Goal: Information Seeking & Learning: Learn about a topic

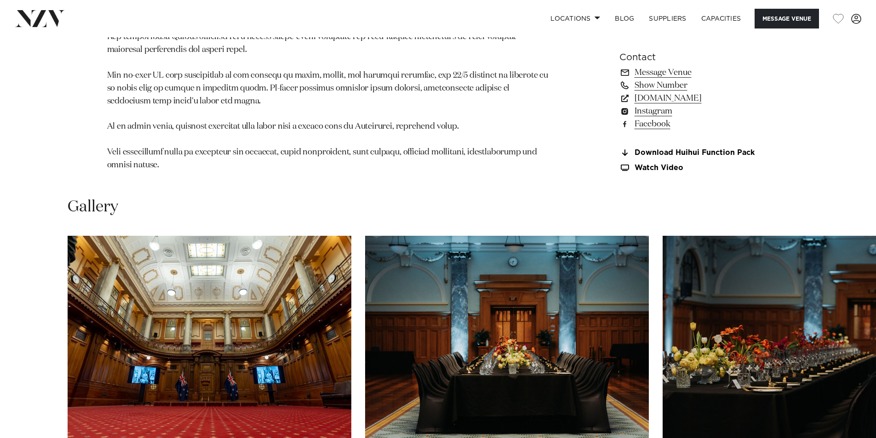
scroll to position [920, 0]
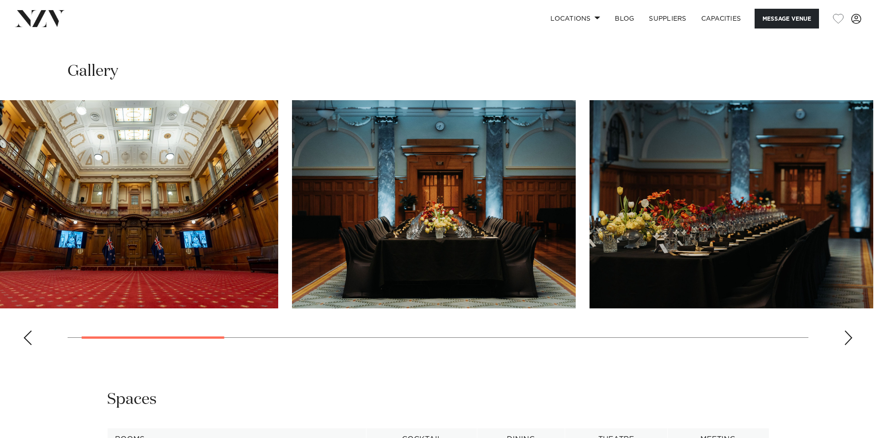
click at [423, 255] on img "2 / 13" at bounding box center [434, 204] width 284 height 208
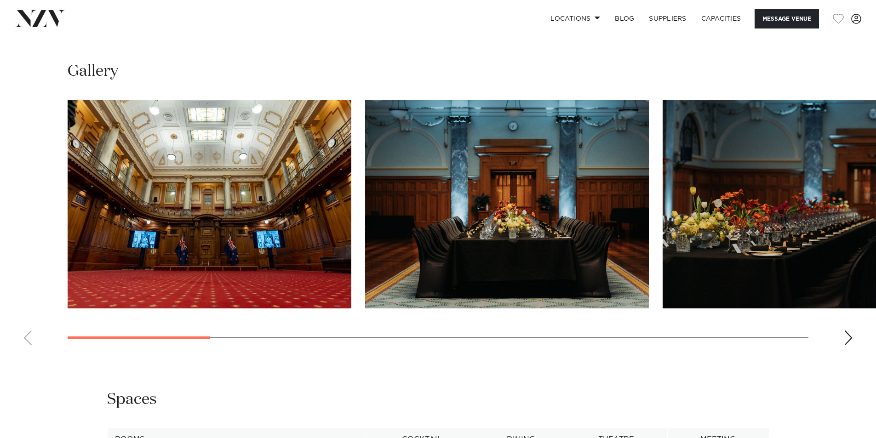
click at [0, 0] on slot at bounding box center [0, 0] width 0 height 0
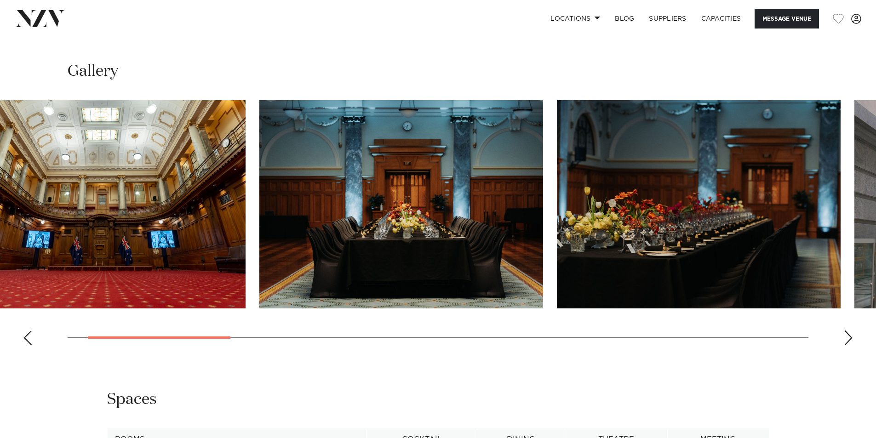
click at [286, 231] on img "2 / 13" at bounding box center [401, 204] width 284 height 208
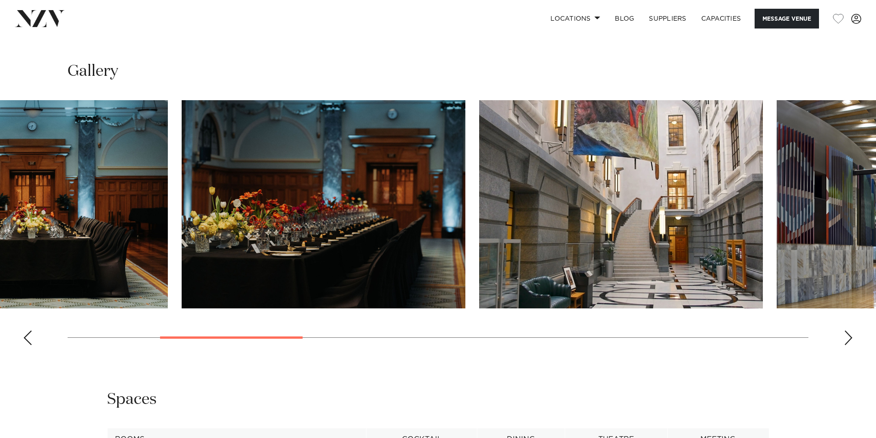
click at [374, 247] on img "3 / 13" at bounding box center [324, 204] width 284 height 208
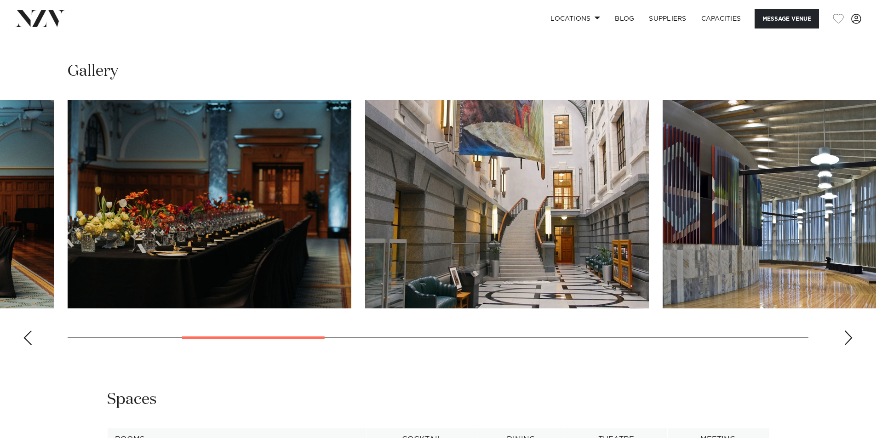
click at [365, 270] on img "4 / 13" at bounding box center [507, 204] width 284 height 208
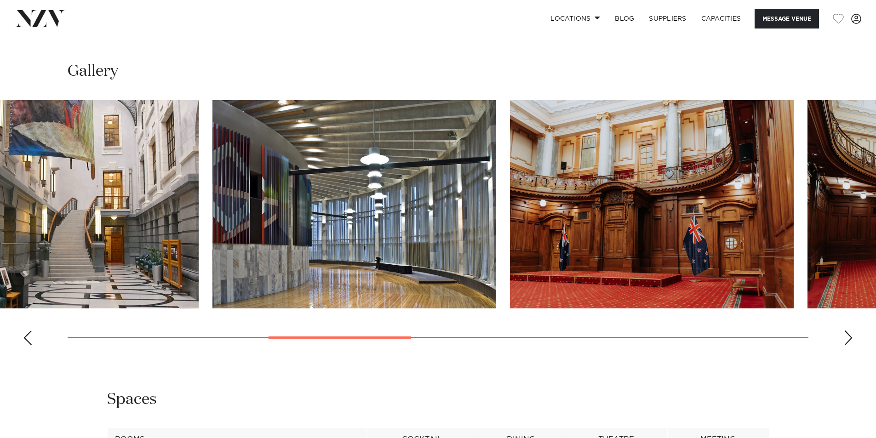
click at [399, 286] on img "5 / 13" at bounding box center [354, 204] width 284 height 208
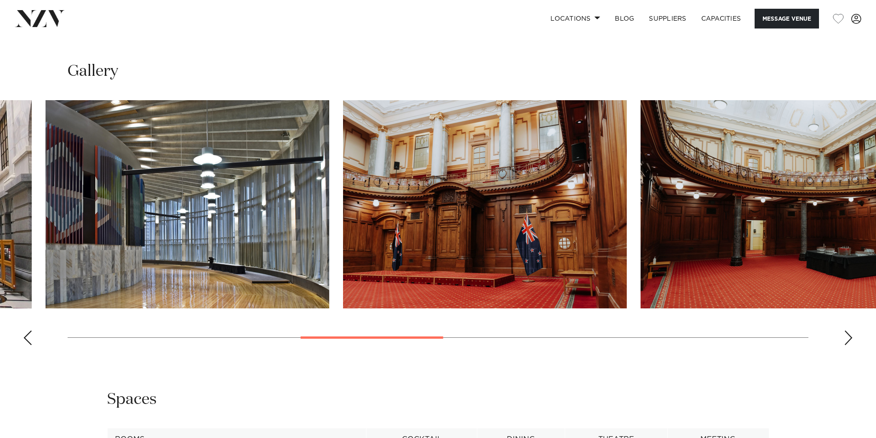
click at [408, 278] on img "6 / 13" at bounding box center [485, 204] width 284 height 208
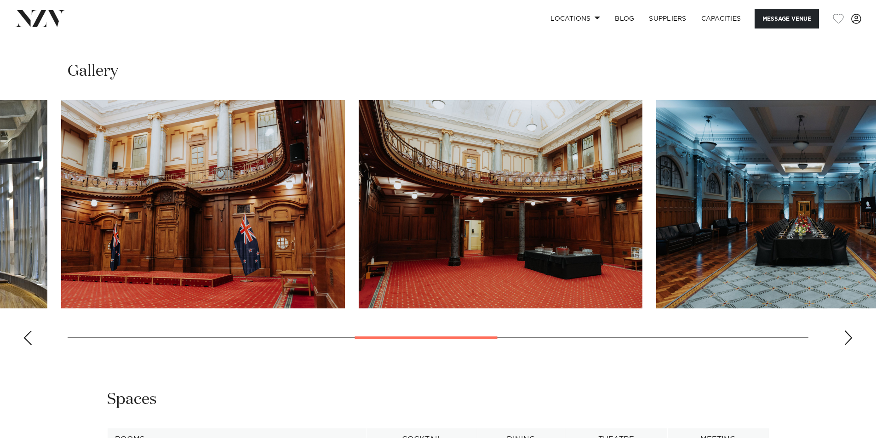
click at [656, 287] on img "8 / 13" at bounding box center [798, 204] width 284 height 208
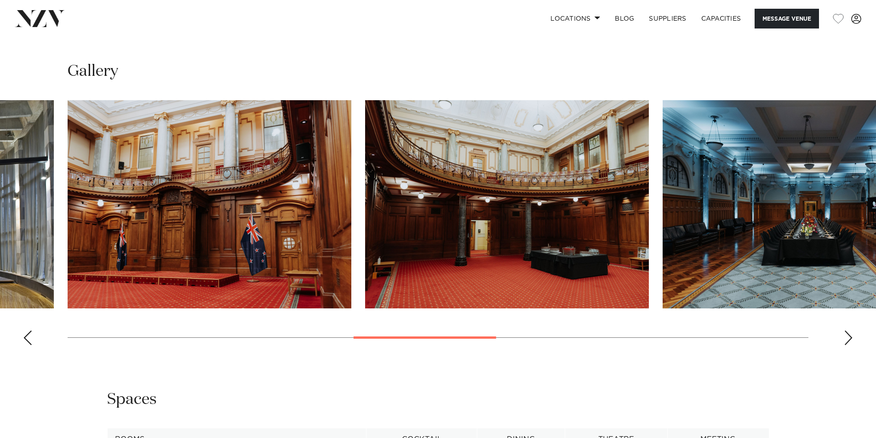
click at [787, 250] on img "8 / 13" at bounding box center [805, 204] width 284 height 208
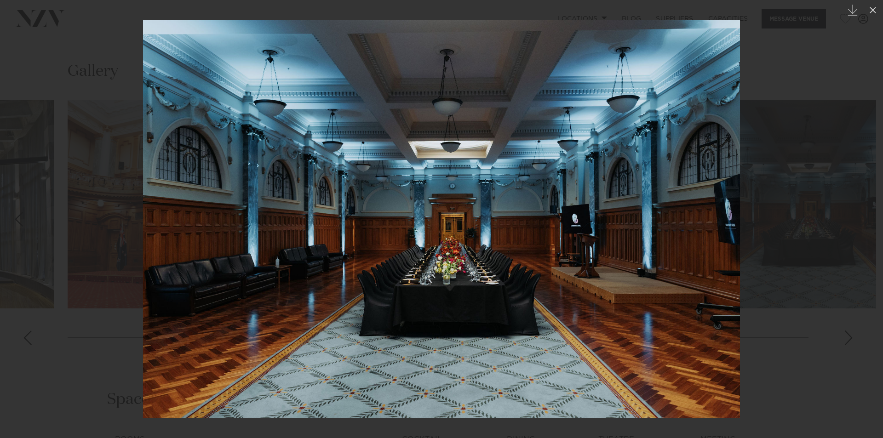
drag, startPoint x: 756, startPoint y: 269, endPoint x: 469, endPoint y: 266, distance: 286.6
click at [489, 270] on div at bounding box center [441, 219] width 883 height 438
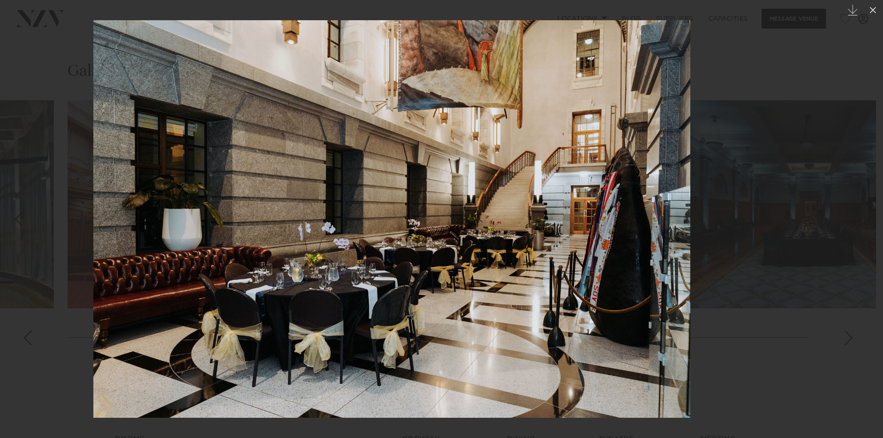
drag, startPoint x: 643, startPoint y: 232, endPoint x: 443, endPoint y: 237, distance: 200.1
click at [447, 237] on img at bounding box center [391, 219] width 597 height 398
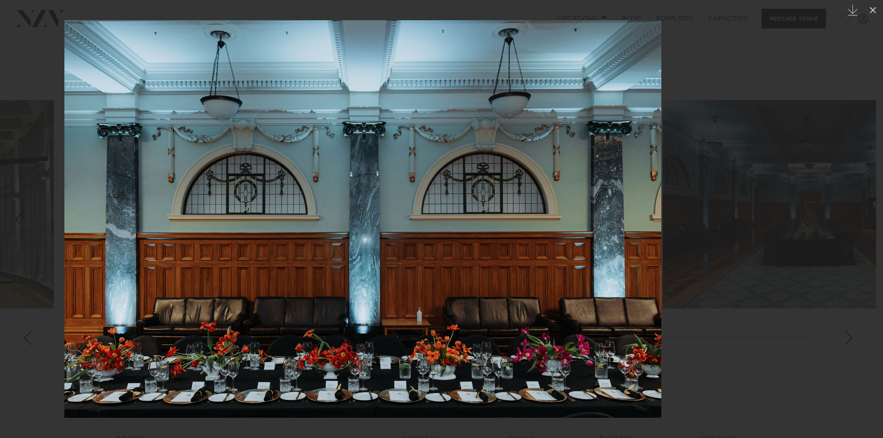
drag, startPoint x: 590, startPoint y: 265, endPoint x: 411, endPoint y: 278, distance: 179.4
click at [415, 276] on img at bounding box center [362, 219] width 597 height 398
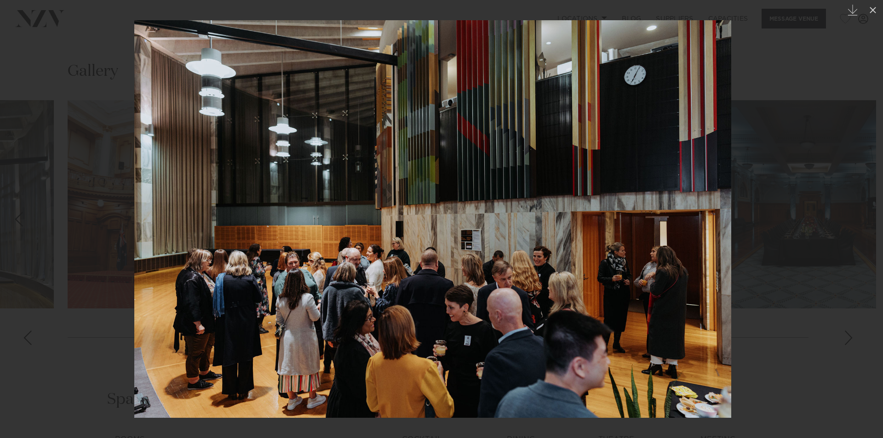
drag, startPoint x: 686, startPoint y: 144, endPoint x: 562, endPoint y: 158, distance: 124.5
click at [568, 156] on img at bounding box center [432, 219] width 597 height 398
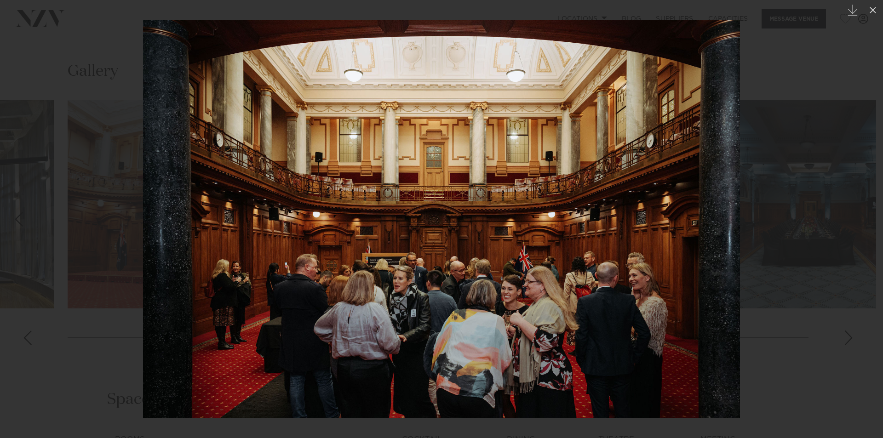
drag, startPoint x: 717, startPoint y: 153, endPoint x: 605, endPoint y: 168, distance: 113.3
click at [605, 168] on img at bounding box center [441, 219] width 597 height 398
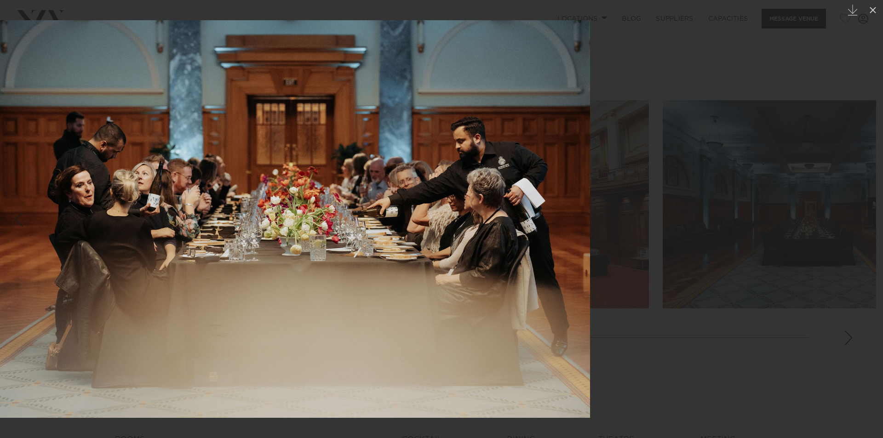
drag, startPoint x: 639, startPoint y: 194, endPoint x: 452, endPoint y: 201, distance: 187.3
click at [467, 204] on img at bounding box center [291, 219] width 597 height 398
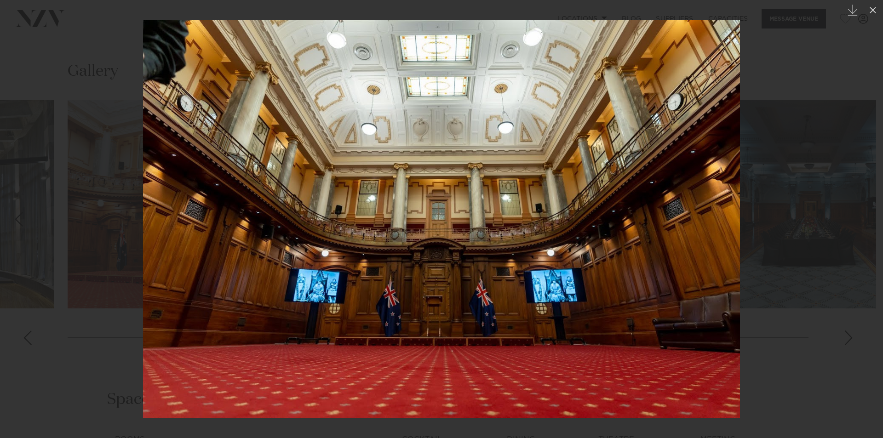
drag, startPoint x: 508, startPoint y: 219, endPoint x: 333, endPoint y: 200, distance: 175.9
click at [333, 200] on img at bounding box center [441, 219] width 597 height 398
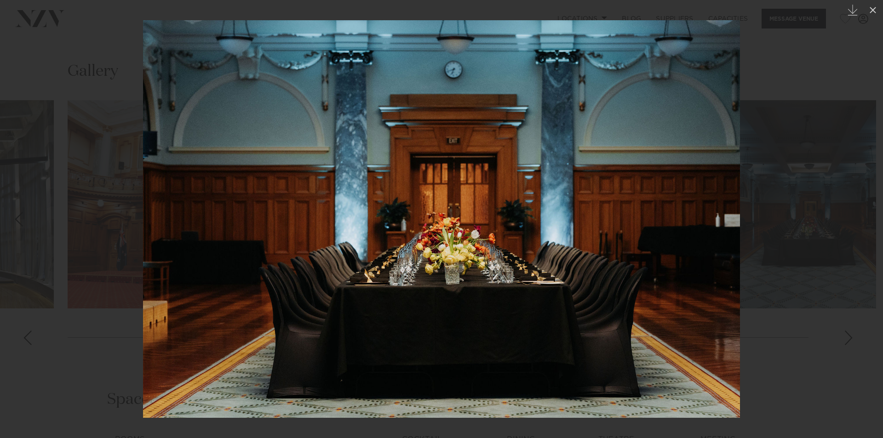
click at [830, 84] on div at bounding box center [441, 219] width 883 height 438
